Goal: Task Accomplishment & Management: Use online tool/utility

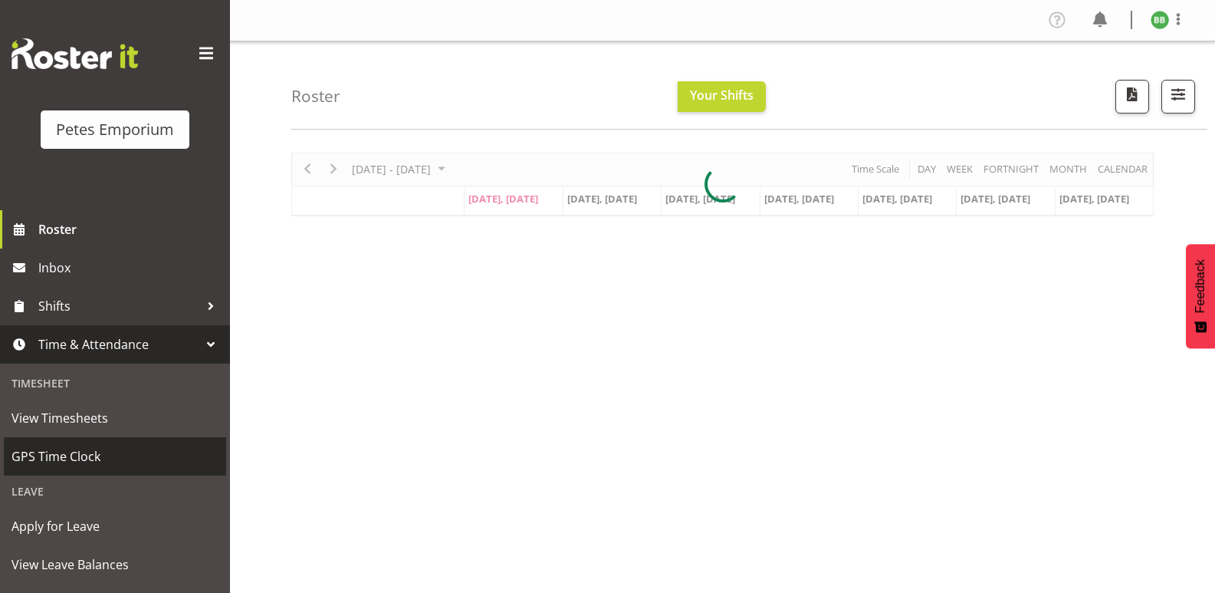
click at [89, 450] on span "GPS Time Clock" at bounding box center [115, 456] width 207 height 23
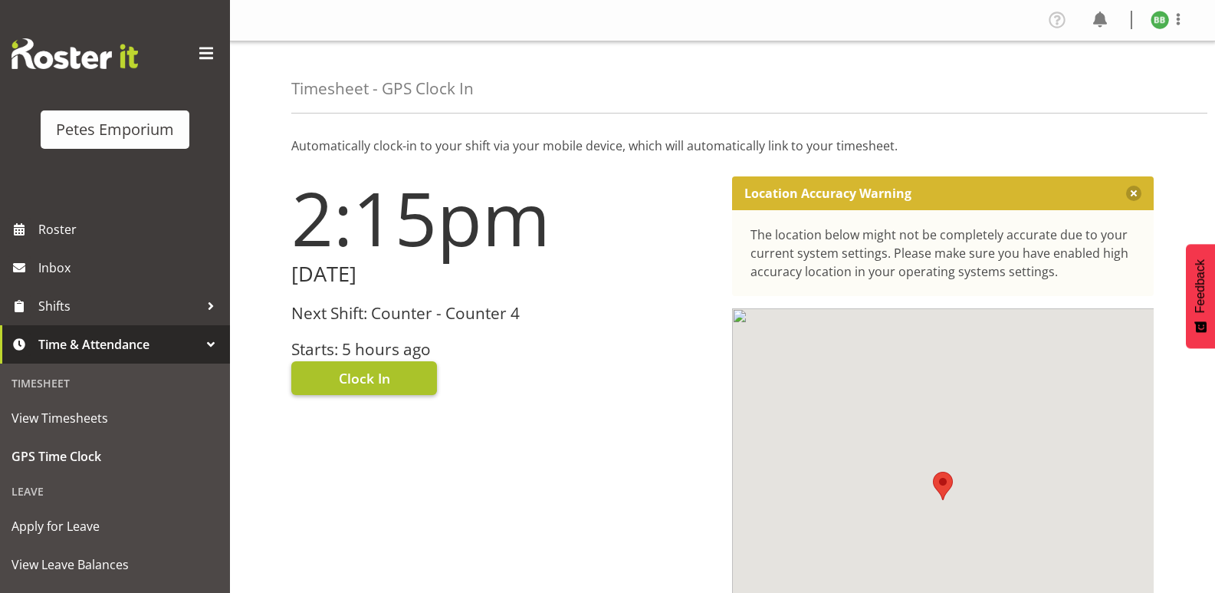
click at [378, 366] on button "Clock In" at bounding box center [364, 378] width 146 height 34
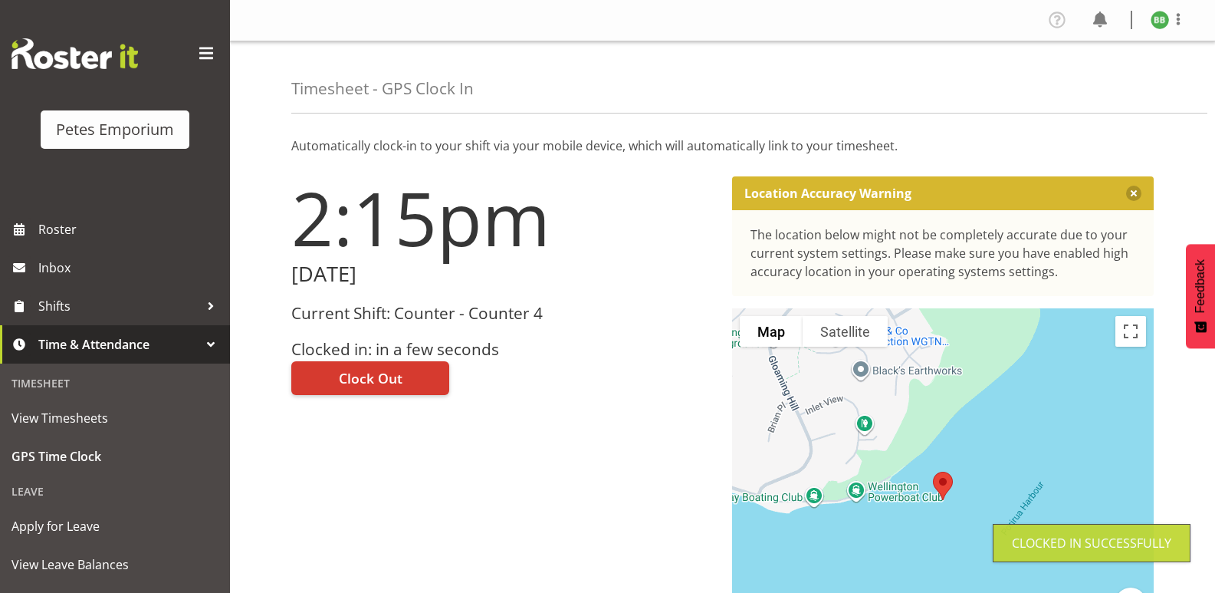
click at [1158, 23] on img at bounding box center [1160, 20] width 18 height 18
click at [1089, 84] on link "Log Out" at bounding box center [1114, 81] width 147 height 28
